Goal: Navigation & Orientation: Understand site structure

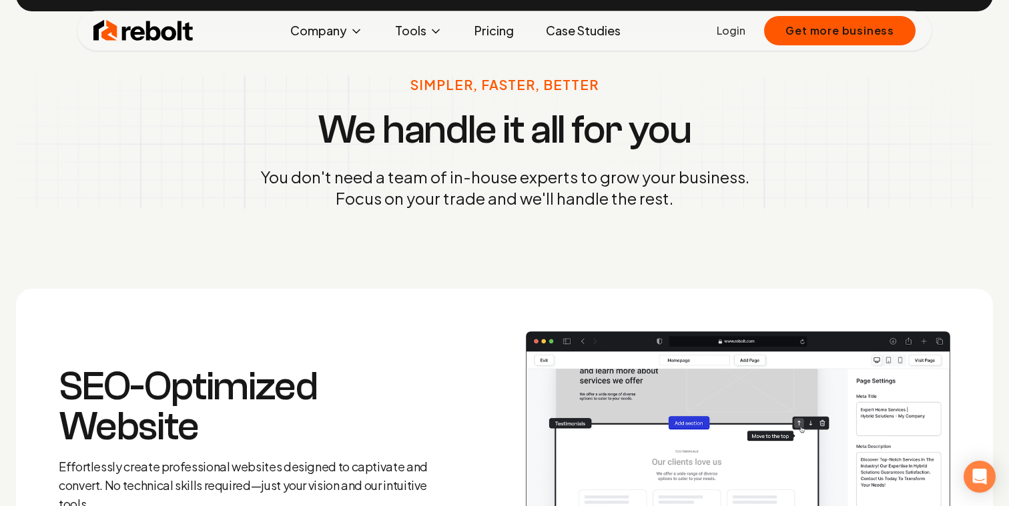
scroll to position [732, 0]
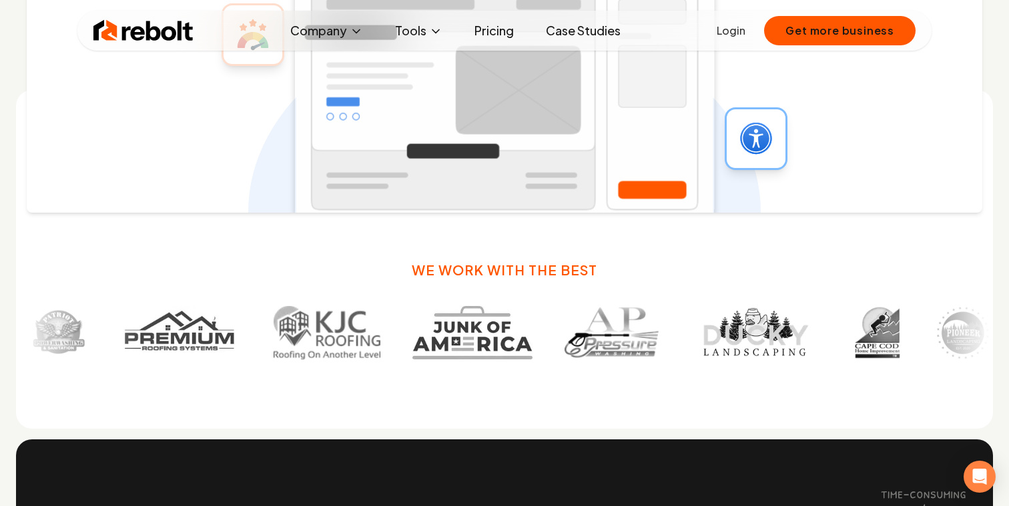
click at [144, 304] on div at bounding box center [504, 333] width 977 height 64
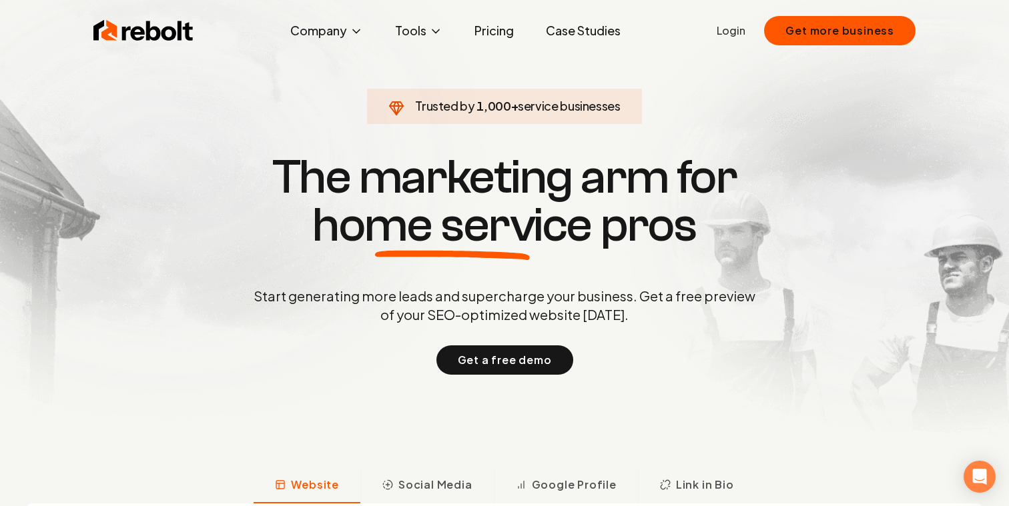
scroll to position [0, 0]
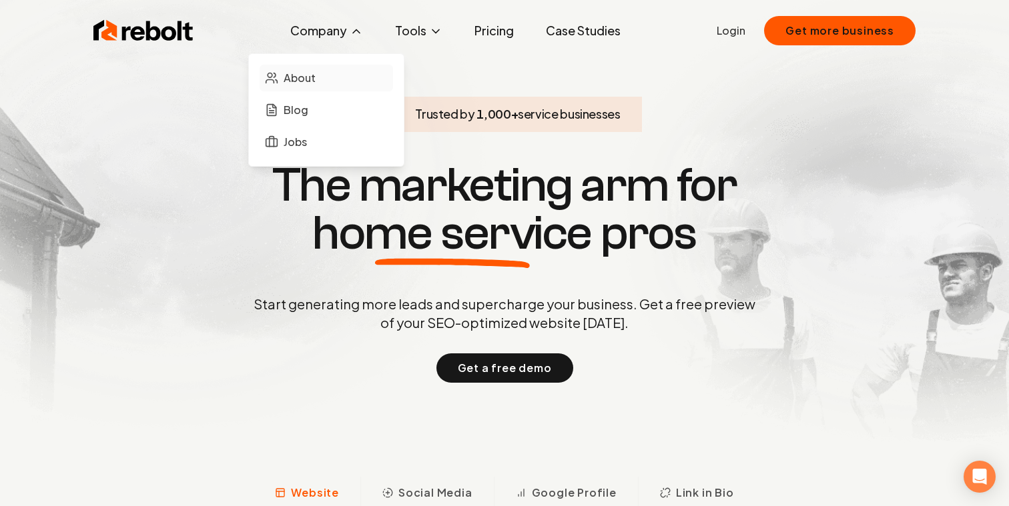
click at [308, 84] on span "About" at bounding box center [300, 78] width 32 height 16
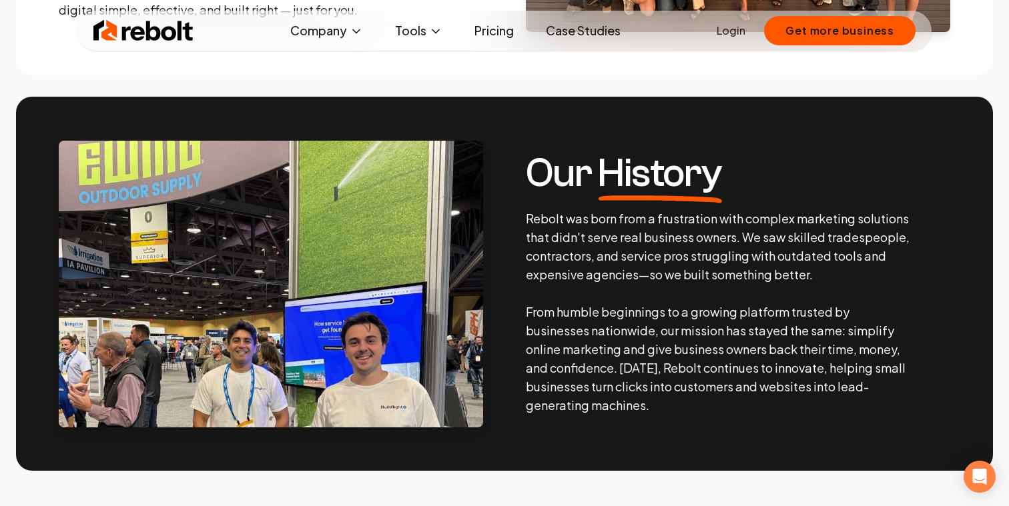
scroll to position [207, 0]
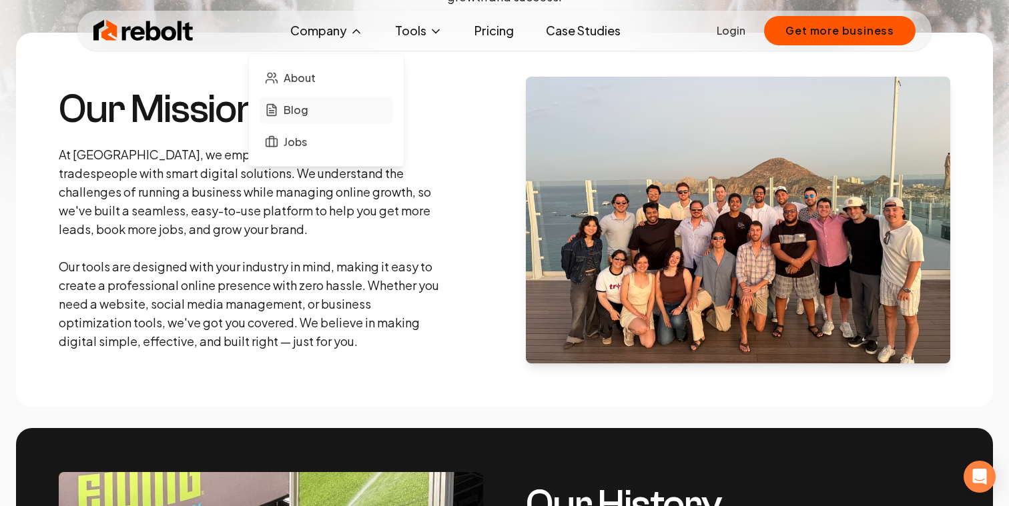
click at [312, 107] on link "Blog" at bounding box center [326, 110] width 133 height 27
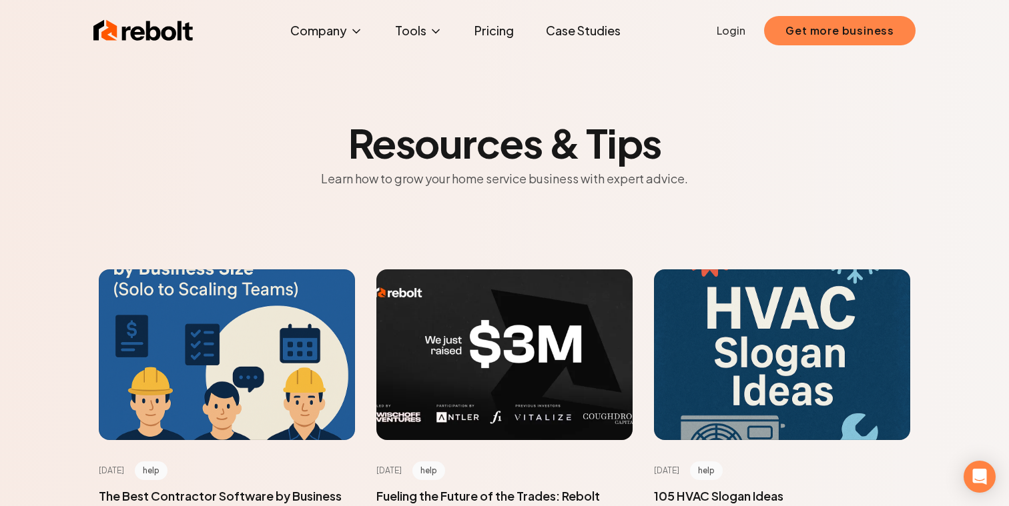
click at [827, 37] on button "Get more business" at bounding box center [839, 30] width 151 height 29
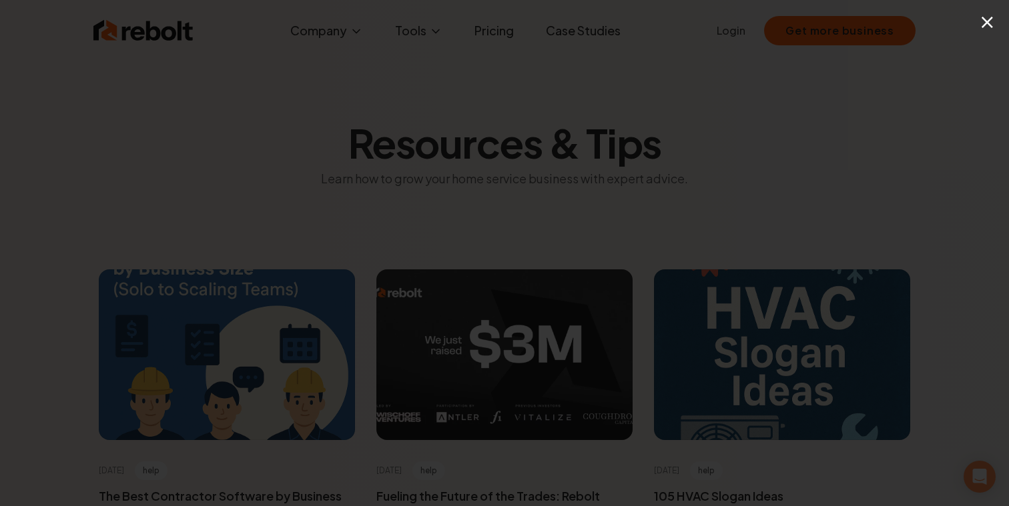
click at [993, 20] on button "×" at bounding box center [987, 22] width 17 height 30
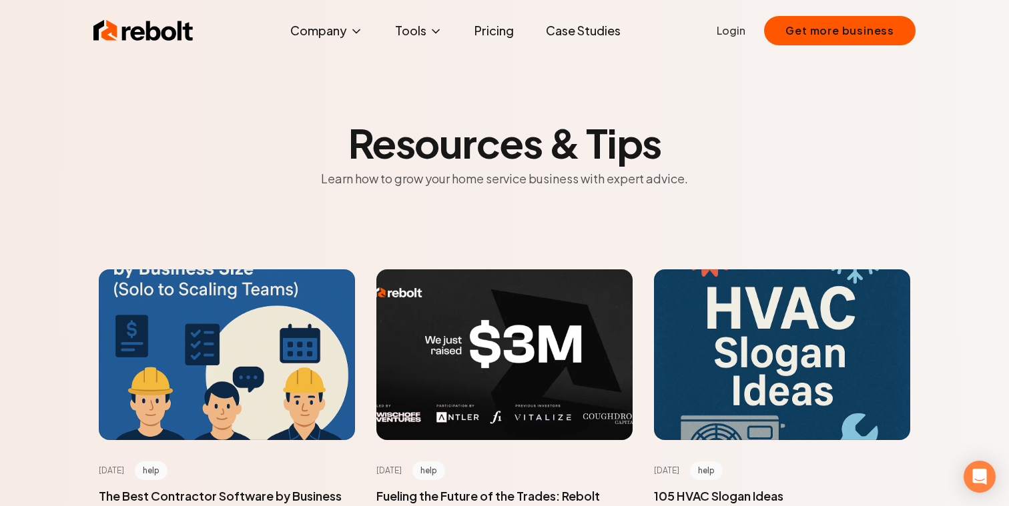
click at [494, 39] on link "Pricing" at bounding box center [494, 30] width 61 height 27
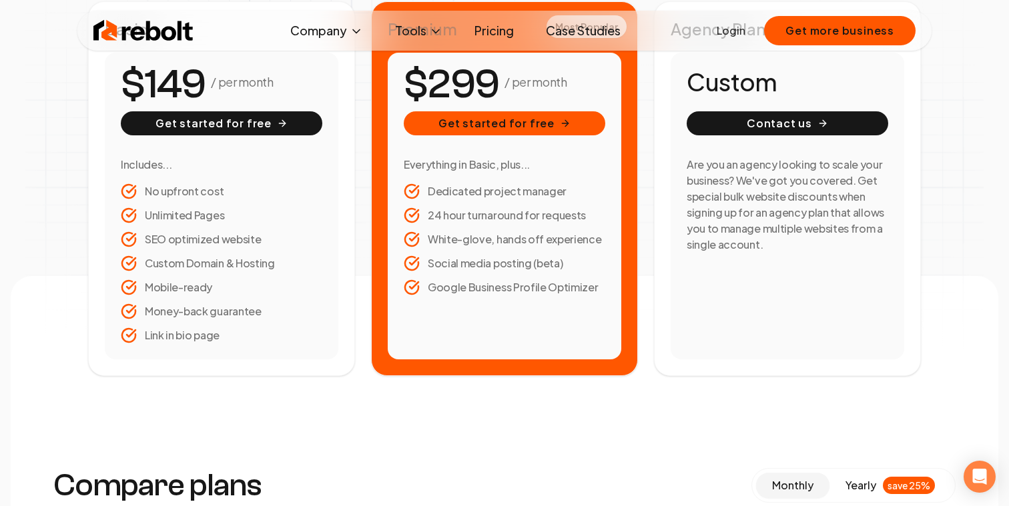
scroll to position [292, 0]
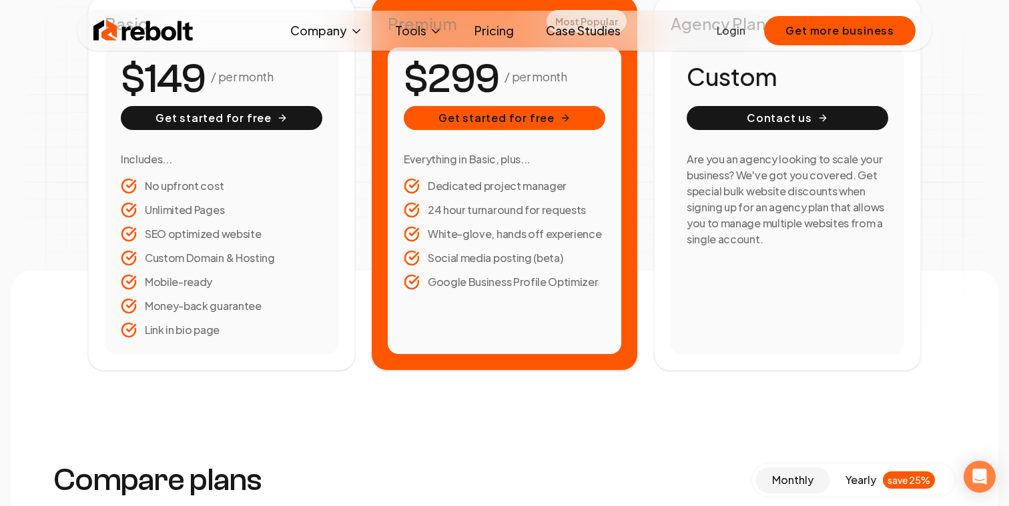
click at [160, 28] on img at bounding box center [143, 30] width 100 height 27
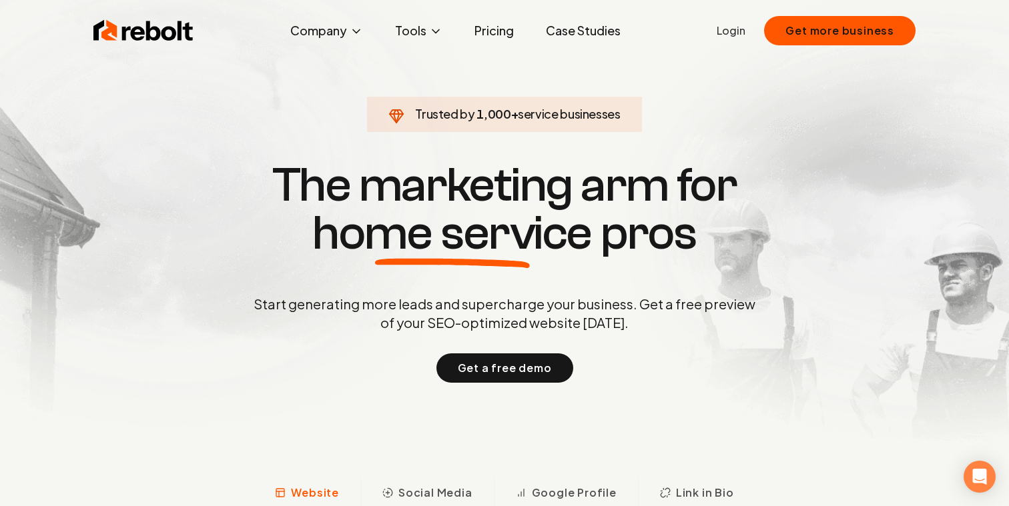
click at [412, 184] on h1 "The marketing arm for home service pros" at bounding box center [504, 209] width 640 height 96
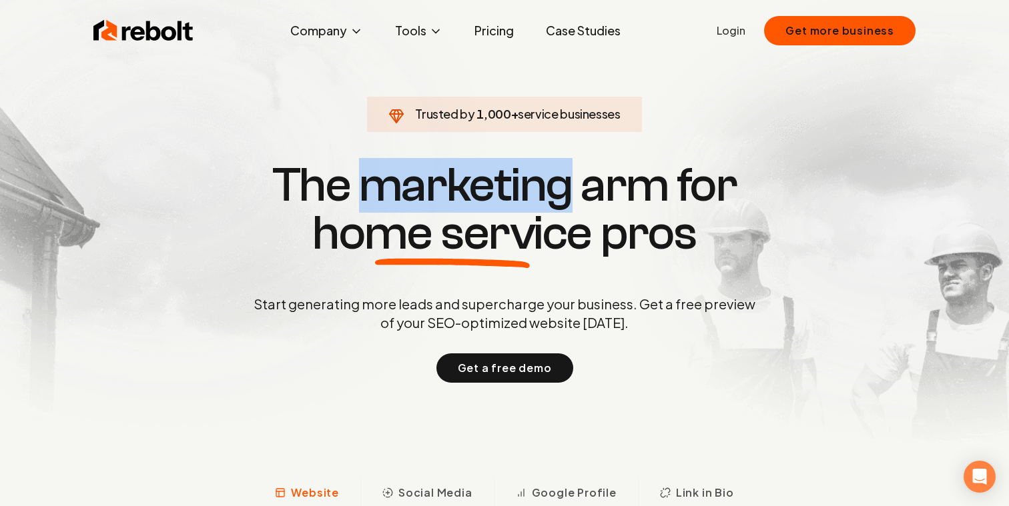
click at [412, 184] on h1 "The marketing arm for home service pros" at bounding box center [504, 209] width 640 height 96
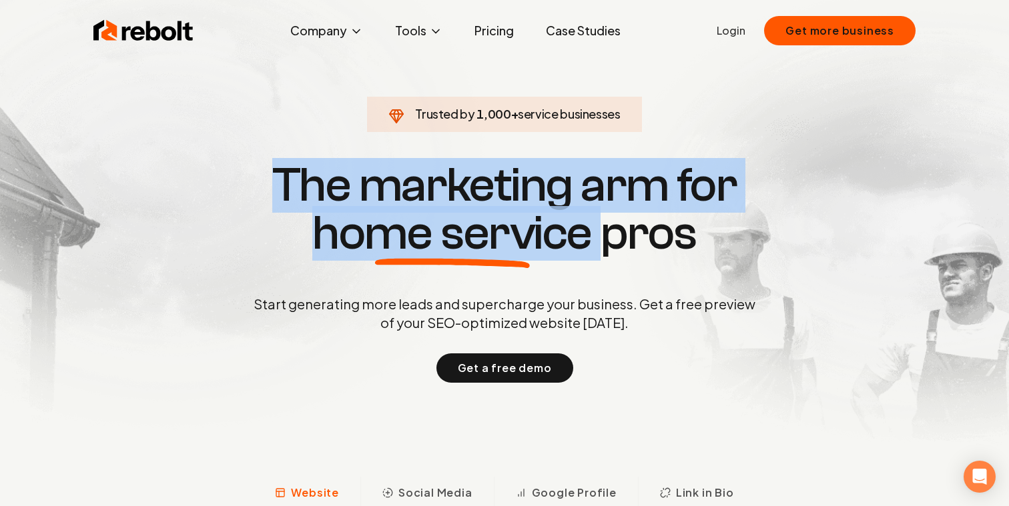
click at [412, 184] on h1 "The marketing arm for home service pros" at bounding box center [504, 209] width 640 height 96
click at [454, 187] on h1 "The marketing arm for home service pros" at bounding box center [504, 209] width 640 height 96
